Goal: Task Accomplishment & Management: Use online tool/utility

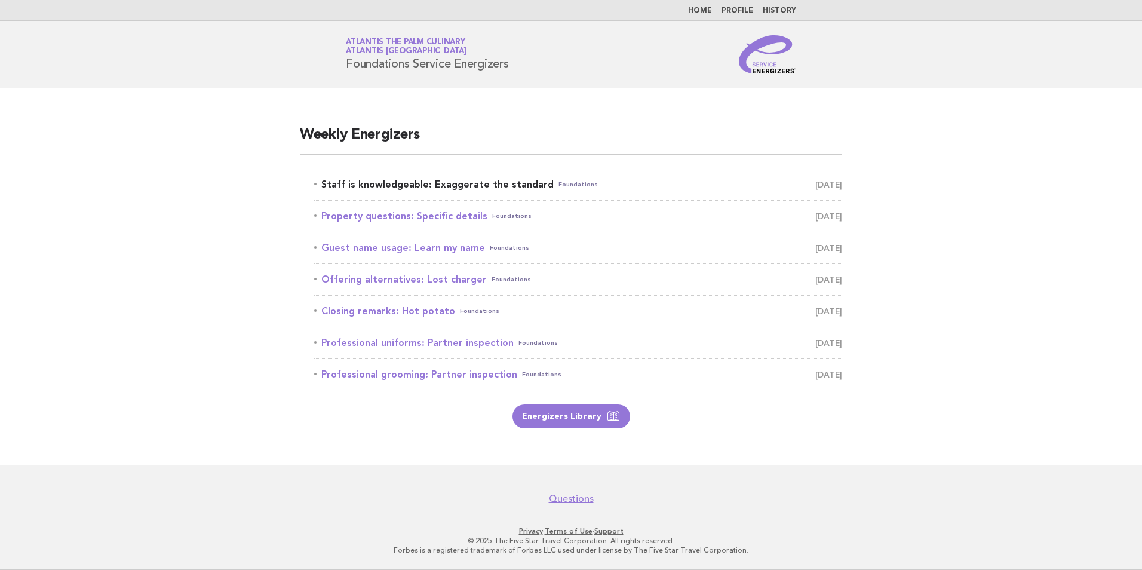
click at [502, 183] on link "Staff is knowledgeable: Exaggerate the standard Foundations September 26" at bounding box center [578, 184] width 528 height 17
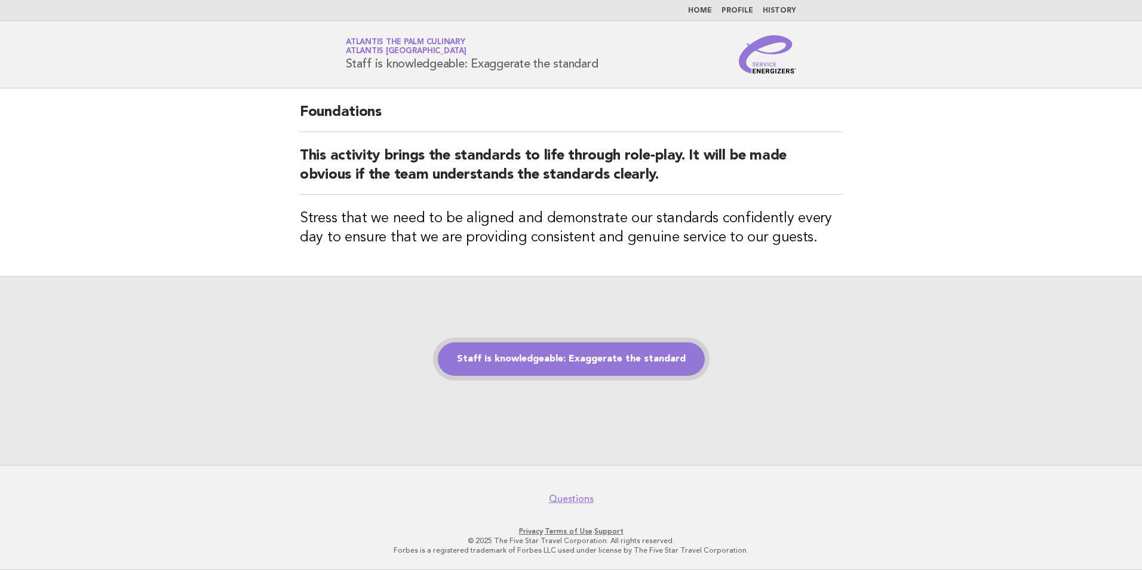
click at [545, 346] on link "Staff is knowledgeable: Exaggerate the standard" at bounding box center [571, 358] width 267 height 33
click at [604, 345] on link "Staff is knowledgeable: Exaggerate the standard" at bounding box center [571, 358] width 267 height 33
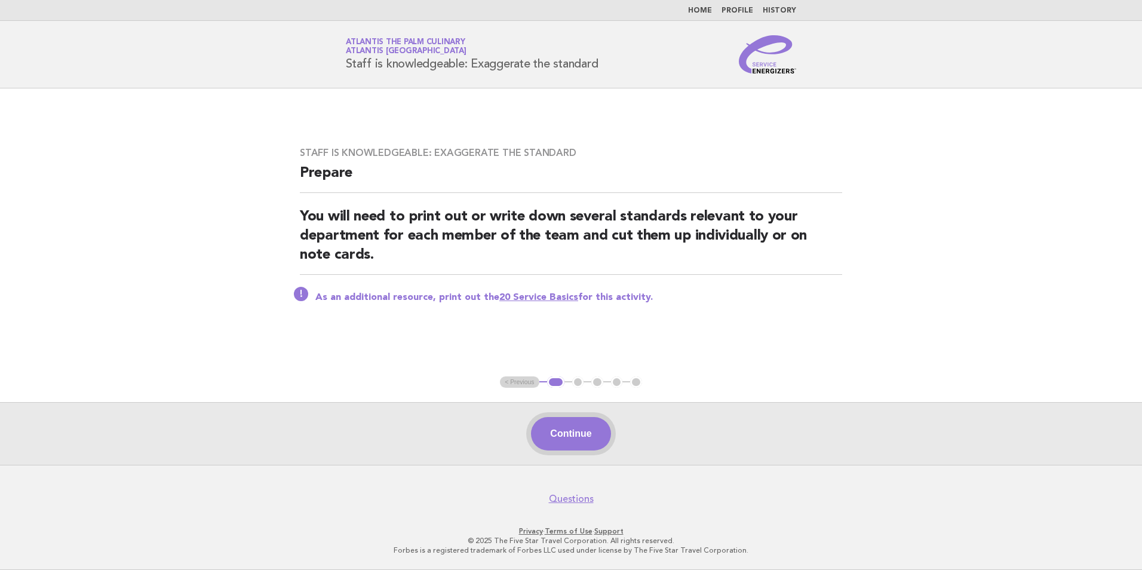
click at [568, 445] on button "Continue" at bounding box center [570, 433] width 79 height 33
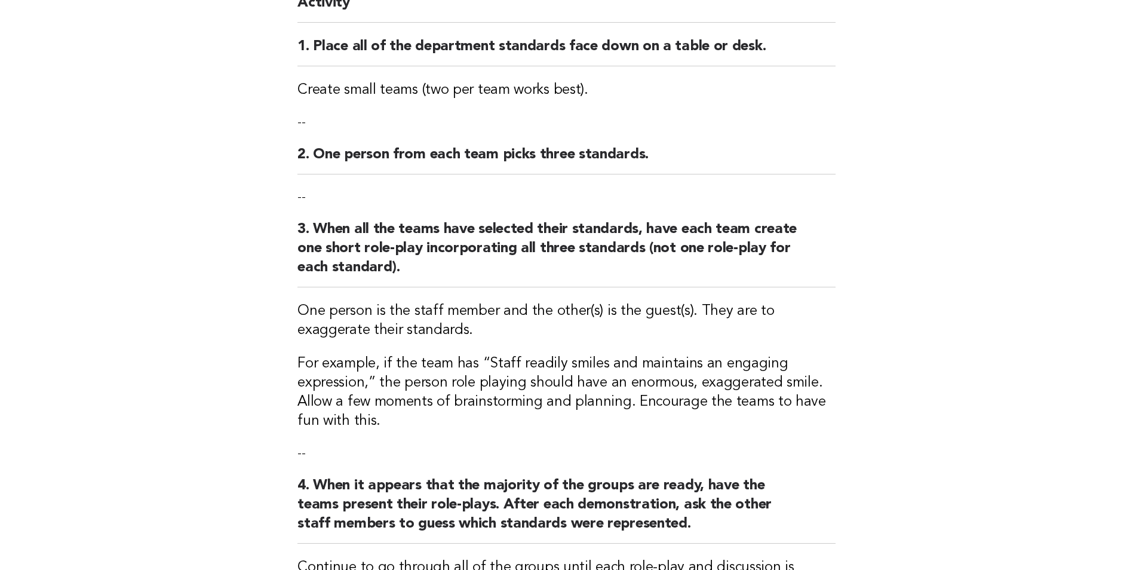
scroll to position [299, 0]
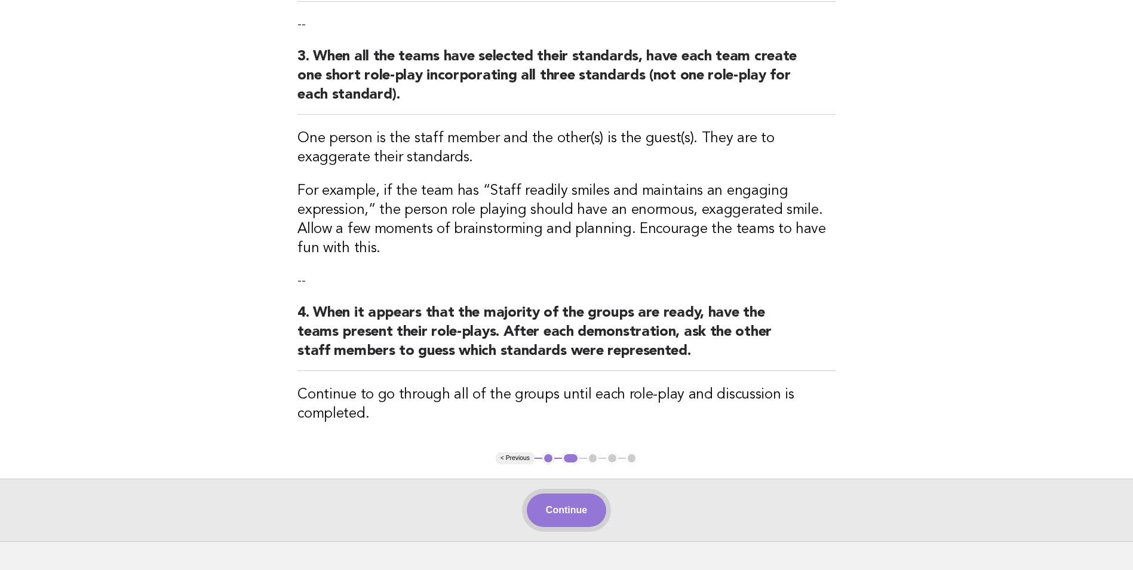
click at [595, 502] on button "Continue" at bounding box center [566, 509] width 79 height 33
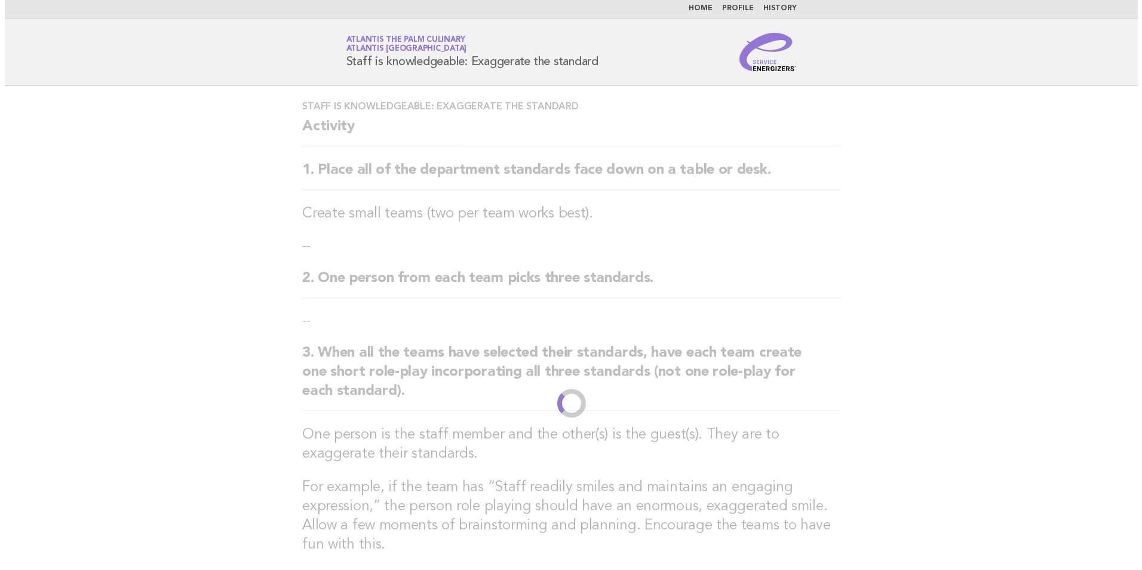
scroll to position [0, 0]
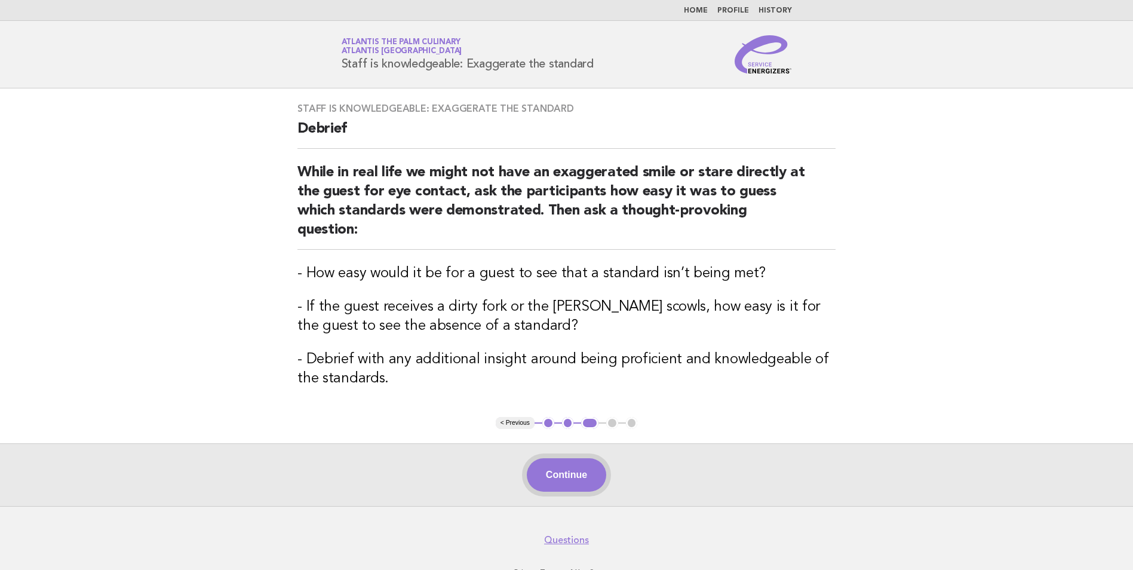
click at [561, 458] on button "Continue" at bounding box center [566, 474] width 79 height 33
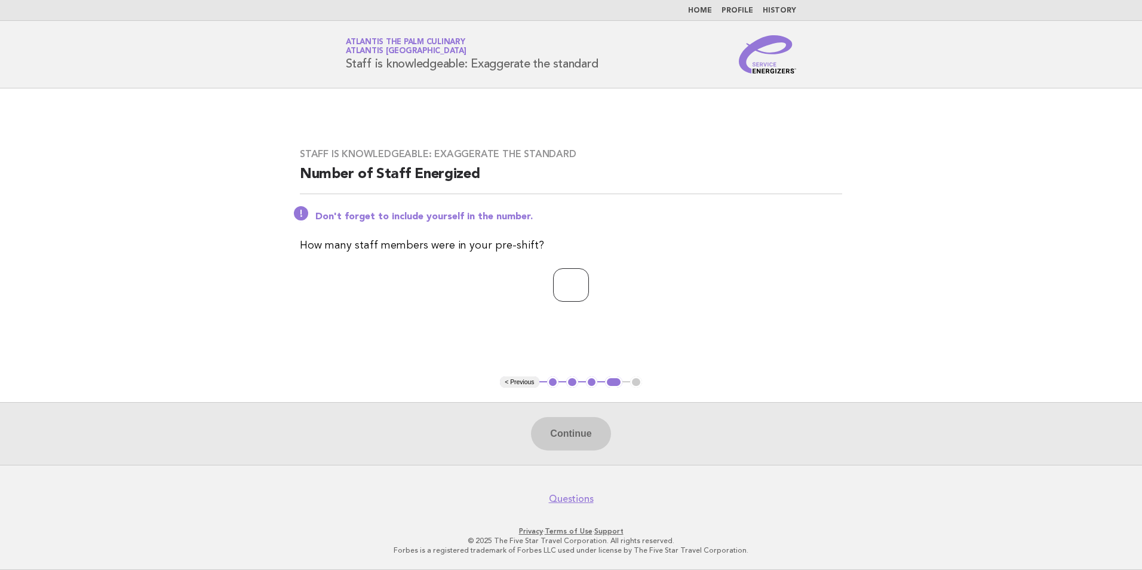
click at [589, 283] on input "*" at bounding box center [571, 284] width 36 height 33
type input "*"
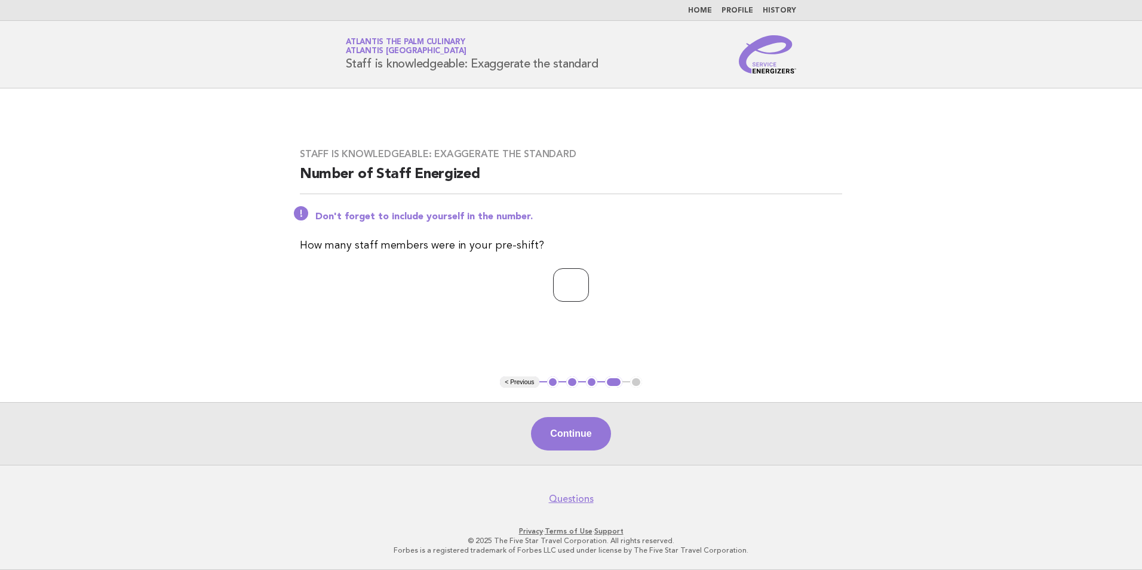
click at [589, 283] on input "*" at bounding box center [571, 284] width 36 height 33
click at [576, 431] on button "Continue" at bounding box center [570, 433] width 79 height 33
